Goal: Information Seeking & Learning: Check status

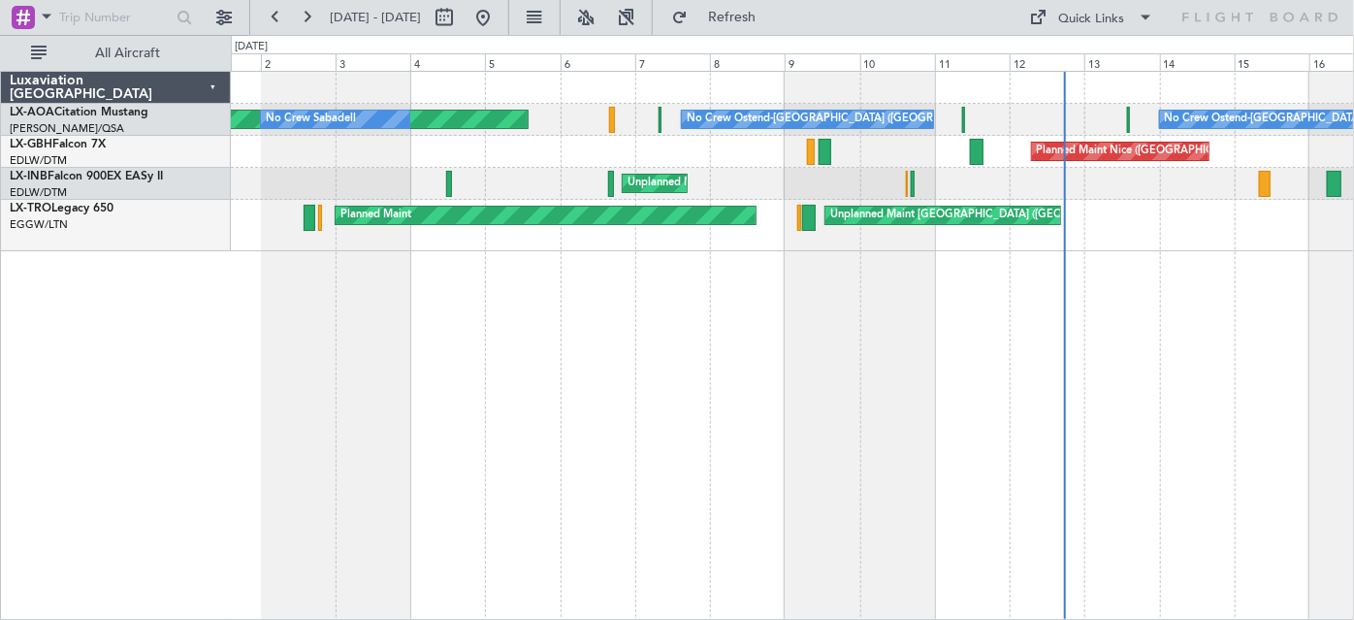
click at [714, 462] on div "No Crew Ostend-[GEOGRAPHIC_DATA] ([GEOGRAPHIC_DATA]) No Crew Ostend-[GEOGRAPHIC…" at bounding box center [793, 346] width 1124 height 550
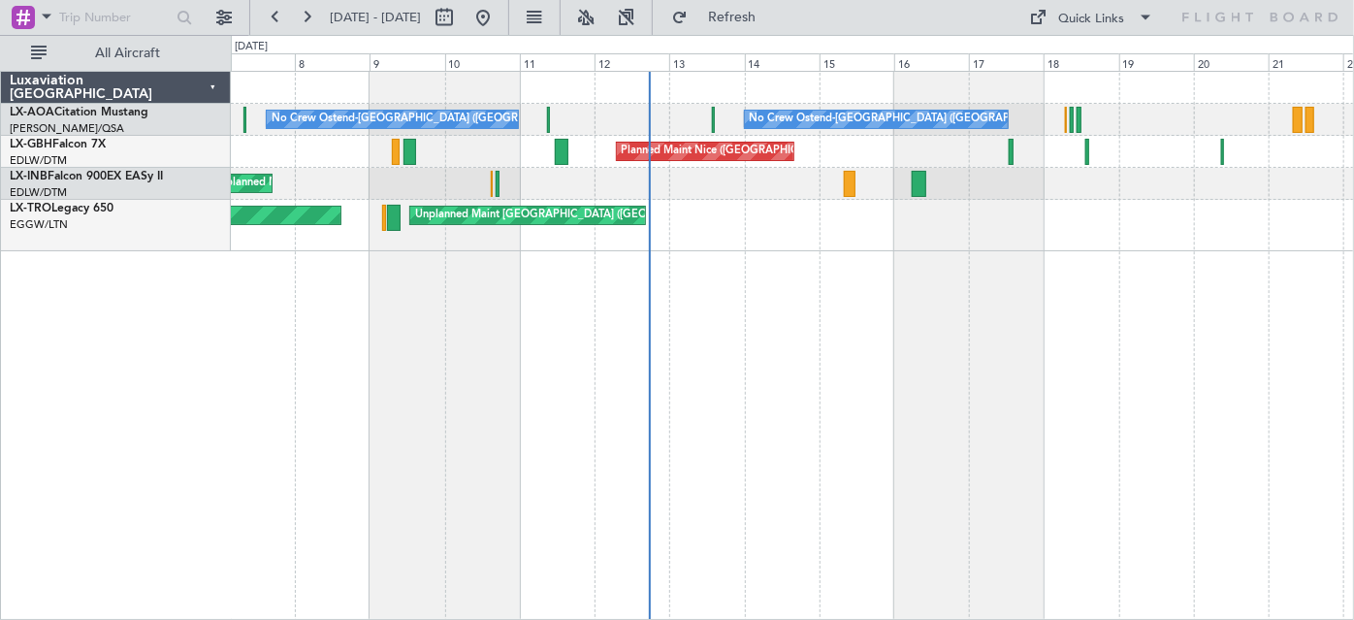
click at [540, 505] on div "No Crew Ostend-[GEOGRAPHIC_DATA] ([GEOGRAPHIC_DATA]) No Crew Ostend-[GEOGRAPHIC…" at bounding box center [793, 346] width 1124 height 550
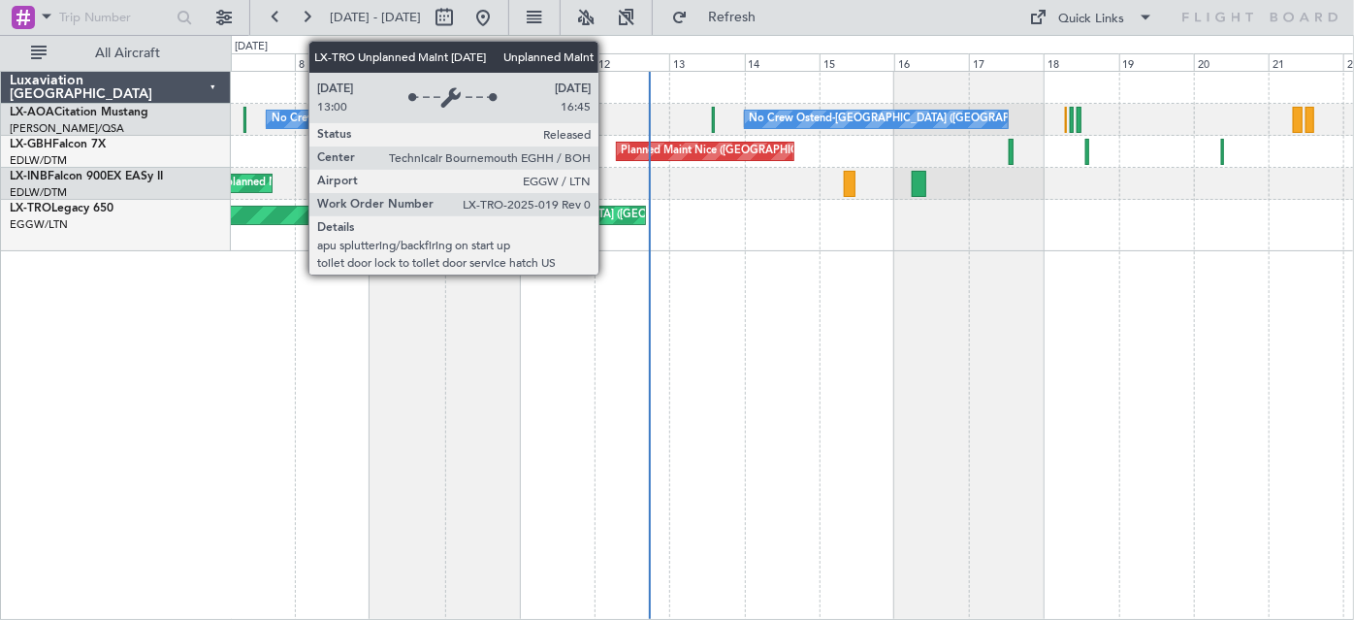
click at [608, 216] on div "Unplanned Maint [GEOGRAPHIC_DATA] ([GEOGRAPHIC_DATA])" at bounding box center [527, 215] width 235 height 17
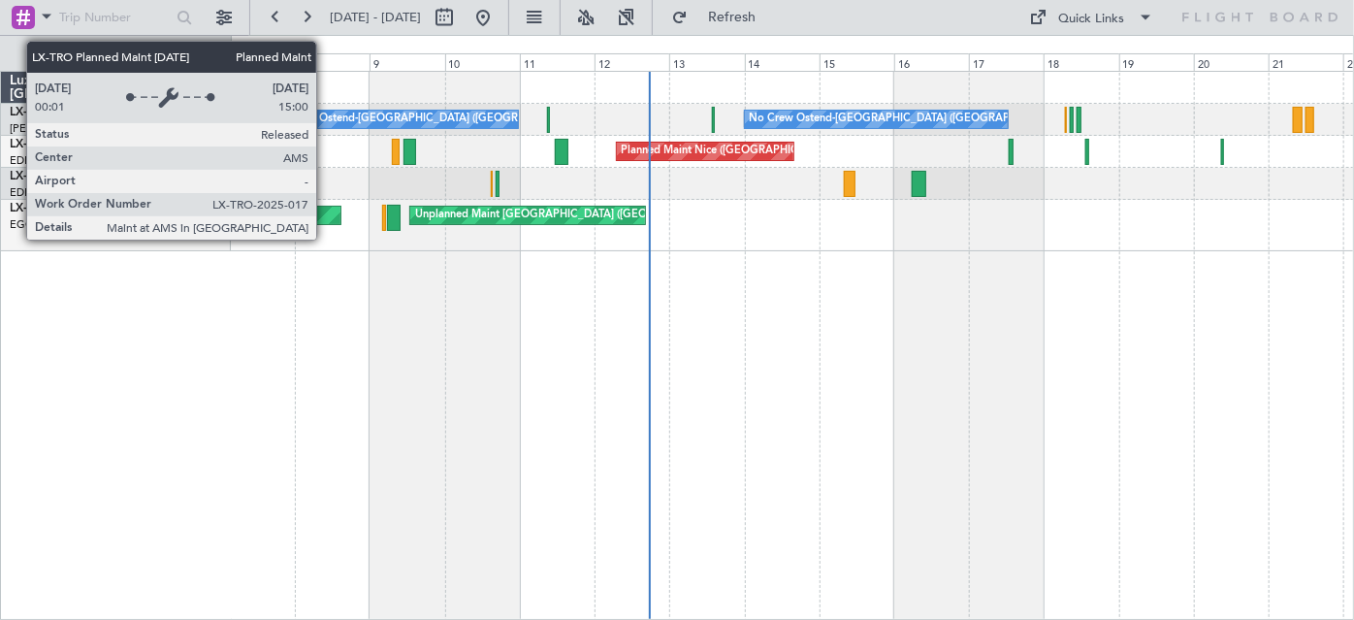
click at [326, 221] on div "Planned Maint" at bounding box center [130, 215] width 420 height 17
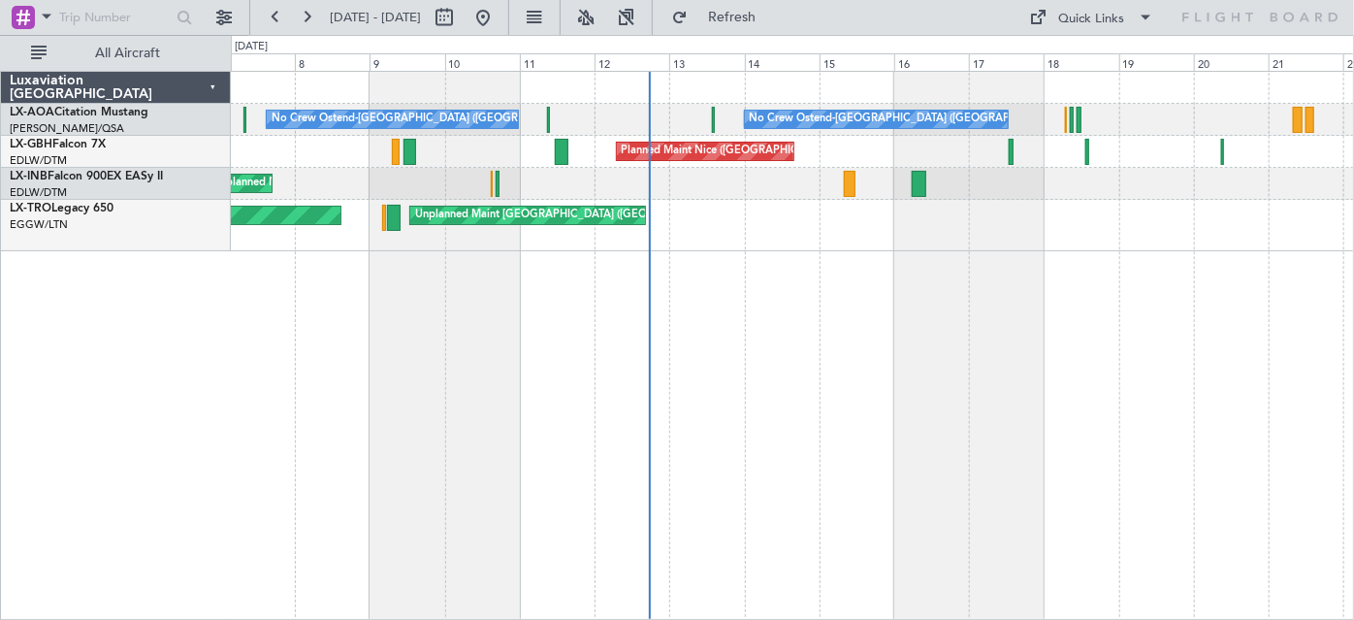
click at [257, 177] on div "Unplanned Maint Nice ([GEOGRAPHIC_DATA])" at bounding box center [327, 183] width 230 height 29
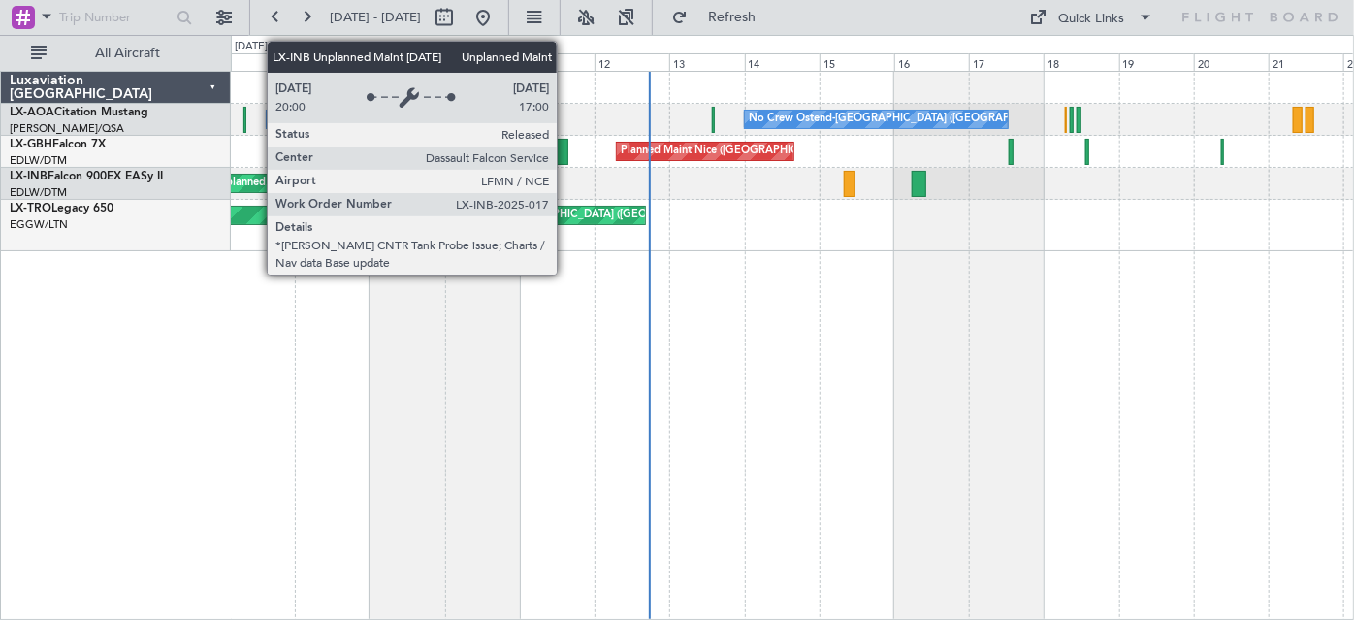
click at [257, 177] on div "Unplanned Maint Nice ([GEOGRAPHIC_DATA])" at bounding box center [327, 183] width 230 height 29
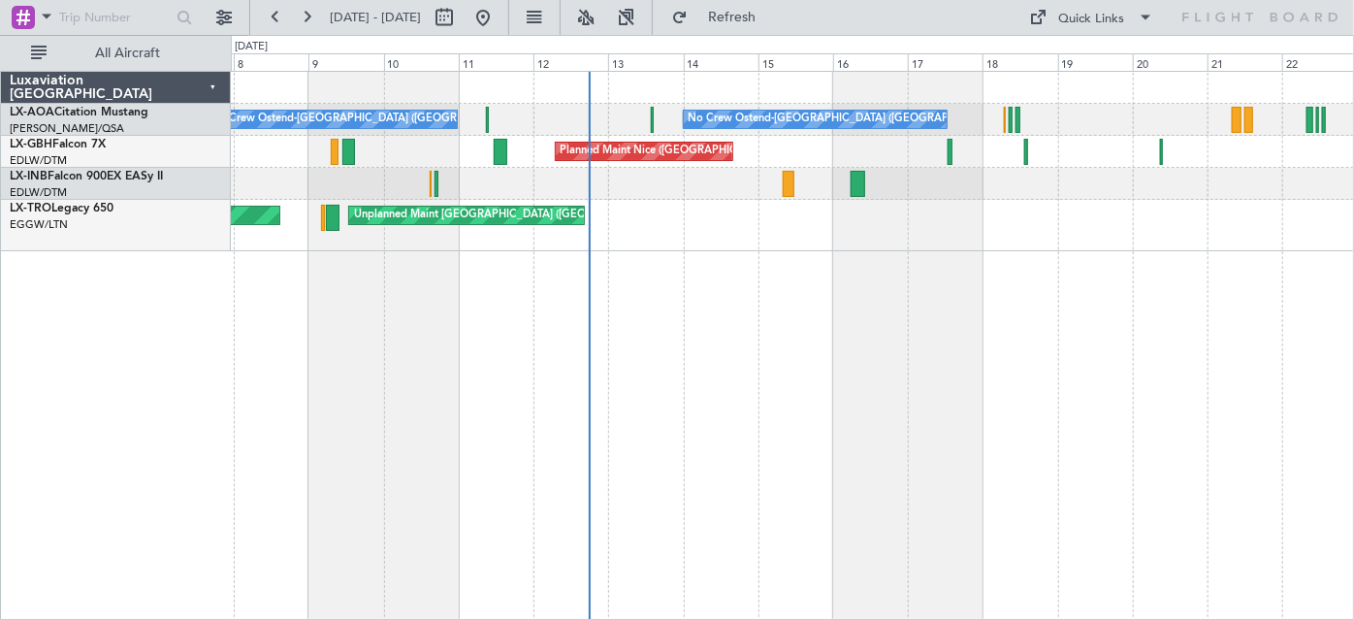
click at [481, 404] on div "No Crew Ostend-[GEOGRAPHIC_DATA] ([GEOGRAPHIC_DATA]) No Crew Ostend-[GEOGRAPHIC…" at bounding box center [793, 346] width 1124 height 550
click at [896, 255] on div "No Crew Ostend-[GEOGRAPHIC_DATA] ([GEOGRAPHIC_DATA]) No Crew Ostend-[GEOGRAPHIC…" at bounding box center [793, 346] width 1124 height 550
